Goal: Information Seeking & Learning: Understand process/instructions

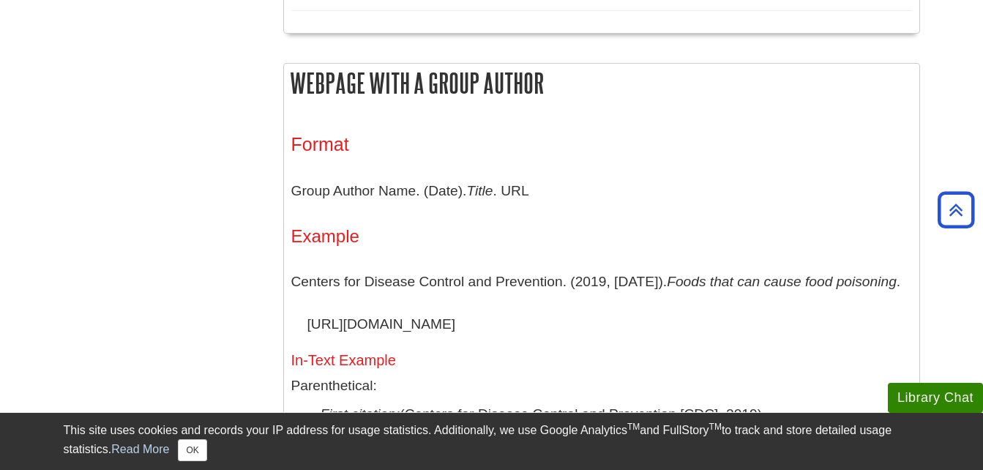
scroll to position [1237, 0]
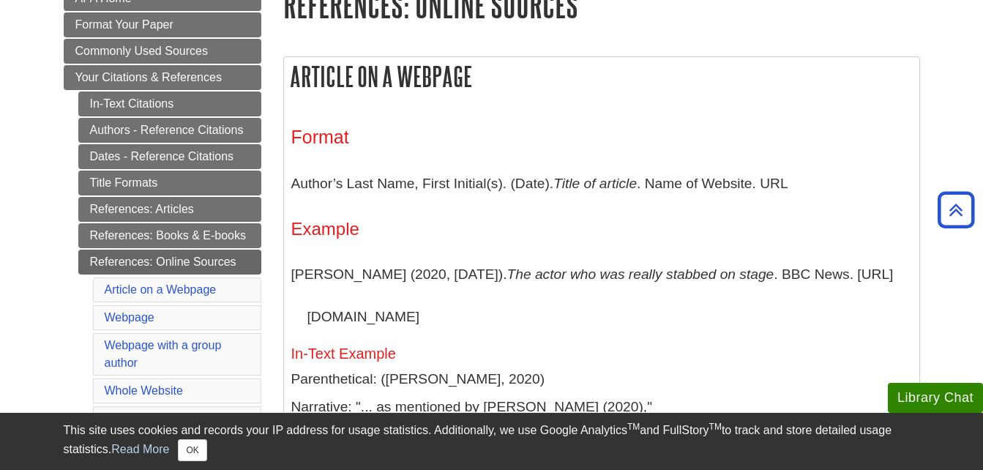
scroll to position [233, 0]
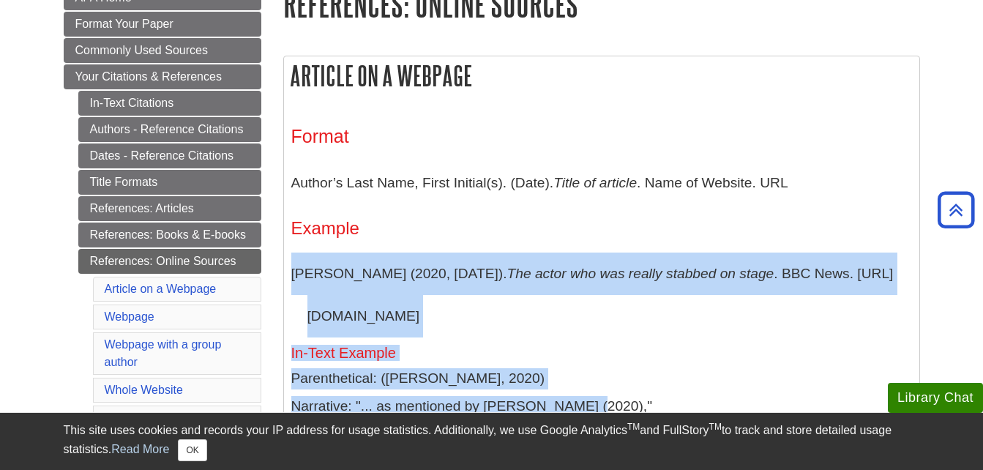
drag, startPoint x: 285, startPoint y: 272, endPoint x: 610, endPoint y: 404, distance: 350.3
click at [610, 404] on div "Format Author’s Last Name, First Initial(s). (Date). Title of article . Name of…" at bounding box center [601, 315] width 635 height 423
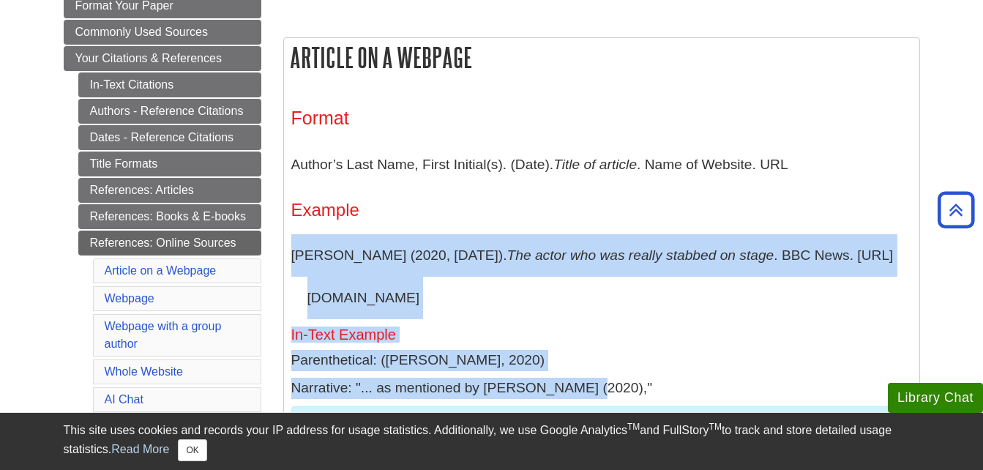
scroll to position [256, 0]
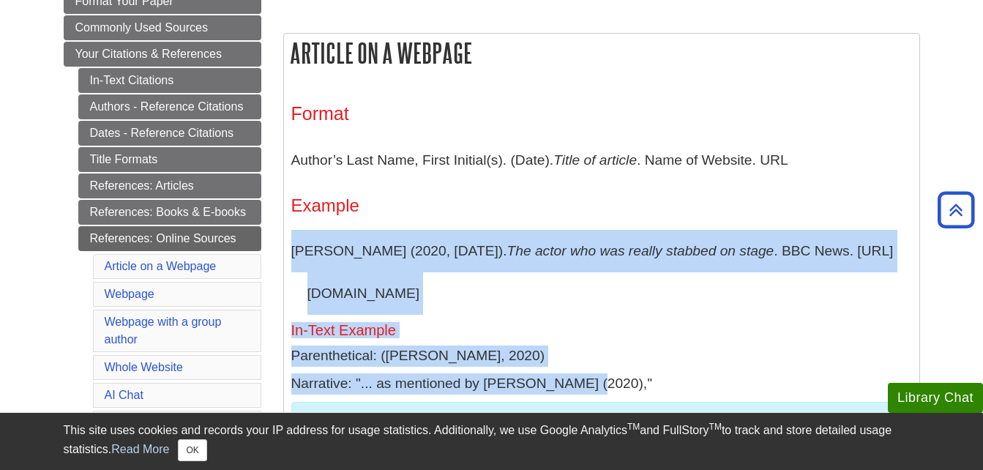
copy div "[PERSON_NAME] (2020, [DATE]). The actor who was really stabbed on stage . BBC N…"
click at [662, 355] on p "Parenthetical: ([PERSON_NAME], 2020)" at bounding box center [601, 355] width 621 height 21
